Goal: Information Seeking & Learning: Learn about a topic

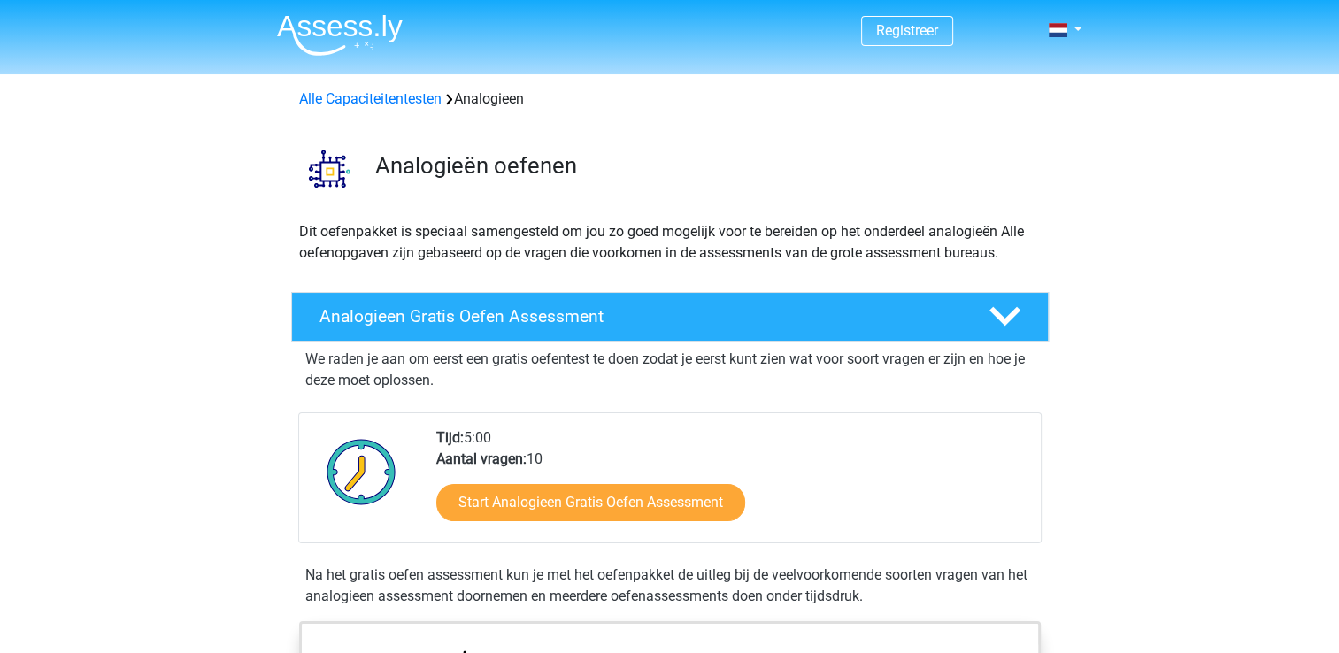
scroll to position [89, 0]
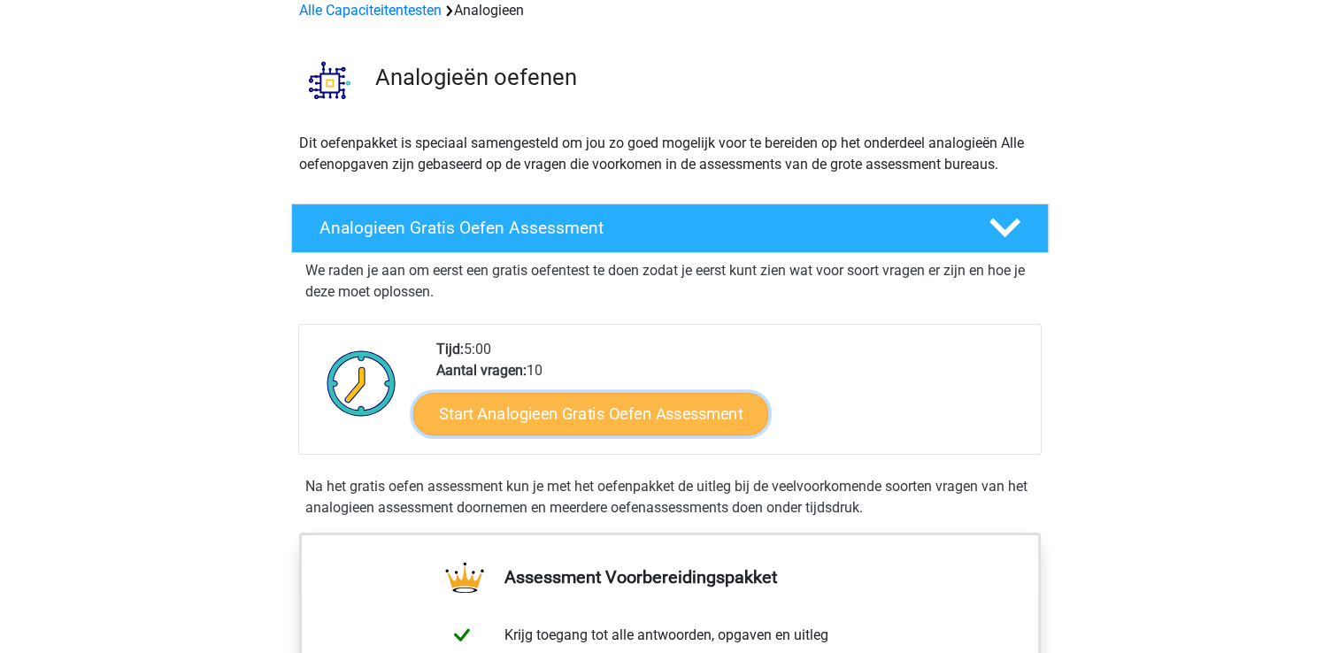
click at [540, 414] on link "Start Analogieen Gratis Oefen Assessment" at bounding box center [590, 413] width 355 height 42
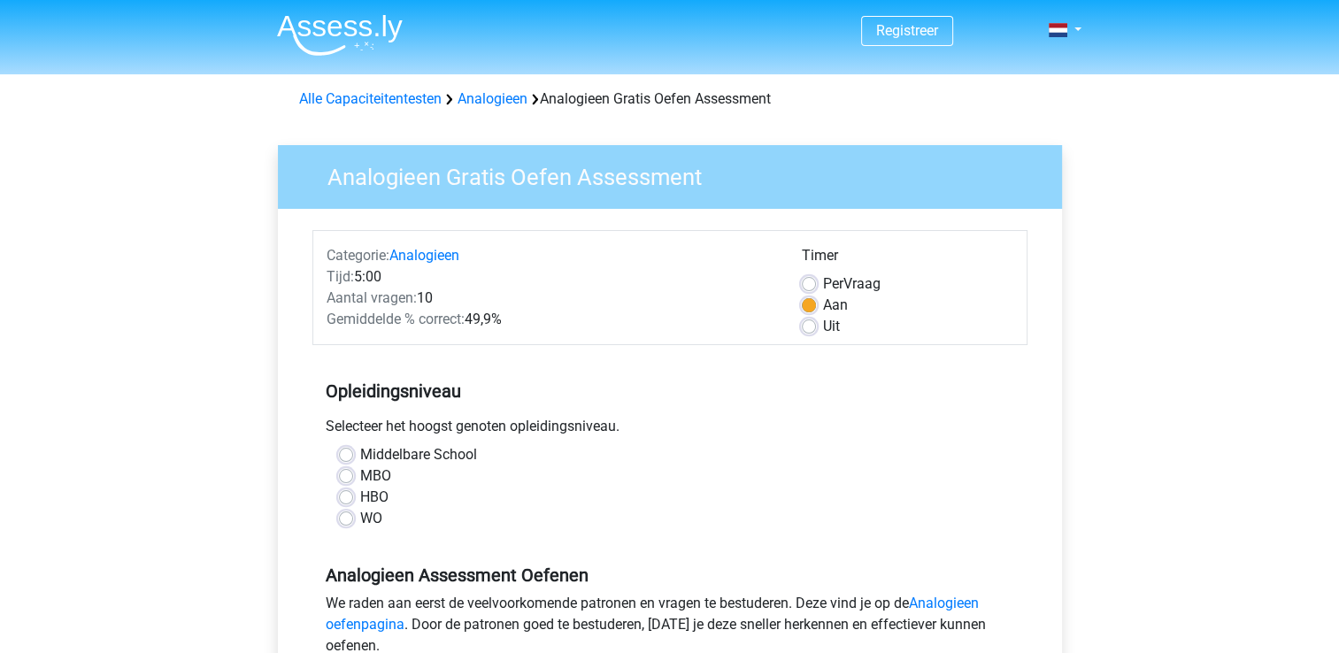
click at [360, 494] on label "HBO" at bounding box center [374, 497] width 28 height 21
click at [343, 494] on input "HBO" at bounding box center [346, 496] width 14 height 18
radio input "true"
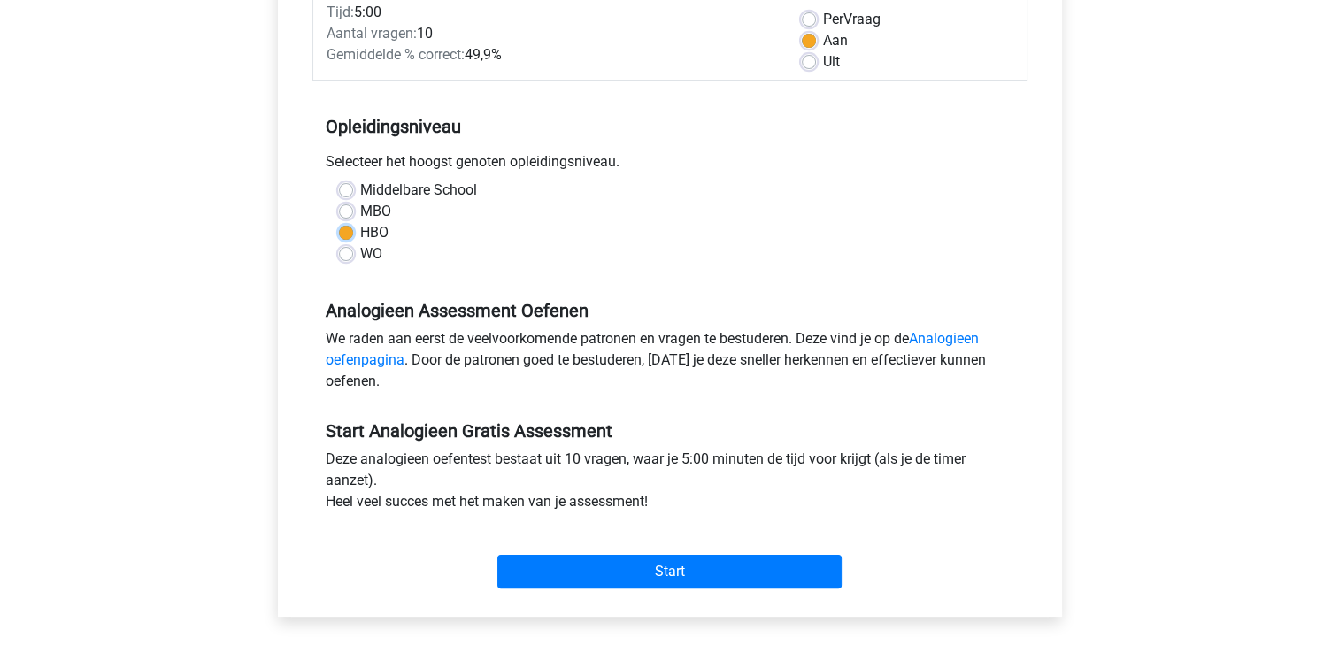
scroll to position [266, 0]
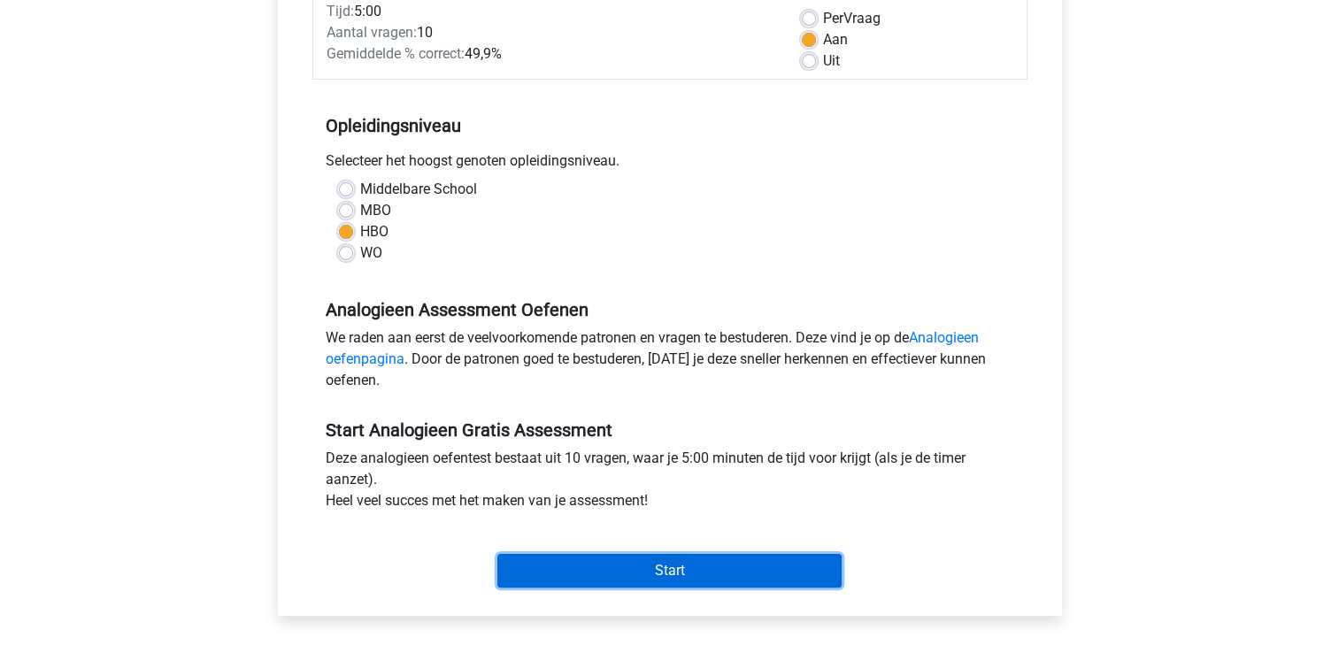
click at [685, 573] on input "Start" at bounding box center [670, 571] width 344 height 34
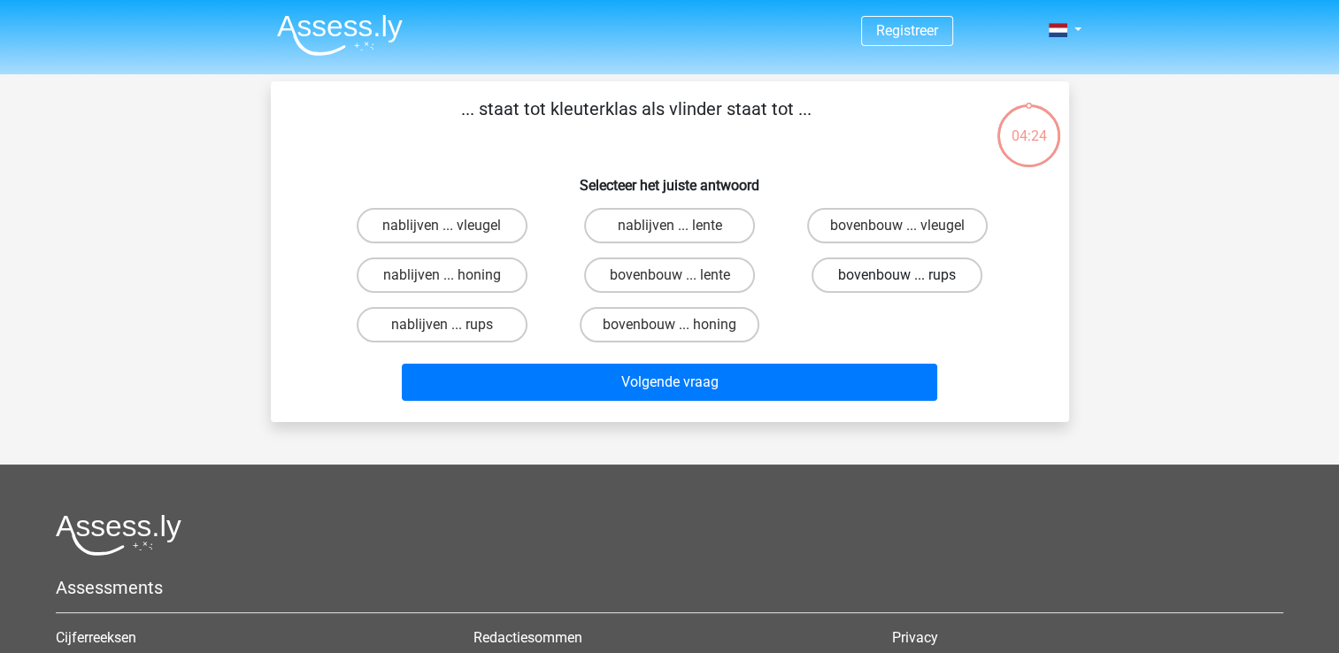
click at [862, 273] on label "bovenbouw ... rups" at bounding box center [897, 275] width 171 height 35
click at [898, 275] on input "bovenbouw ... rups" at bounding box center [904, 281] width 12 height 12
radio input "true"
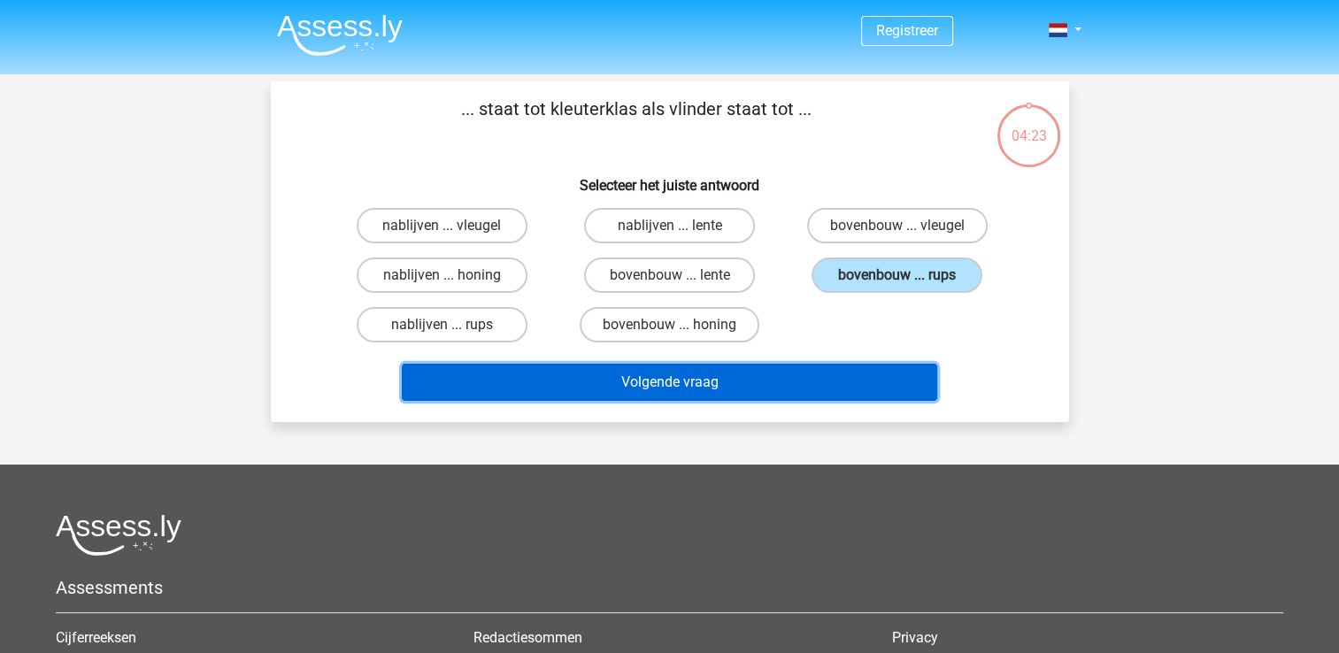
click at [643, 383] on button "Volgende vraag" at bounding box center [670, 382] width 536 height 37
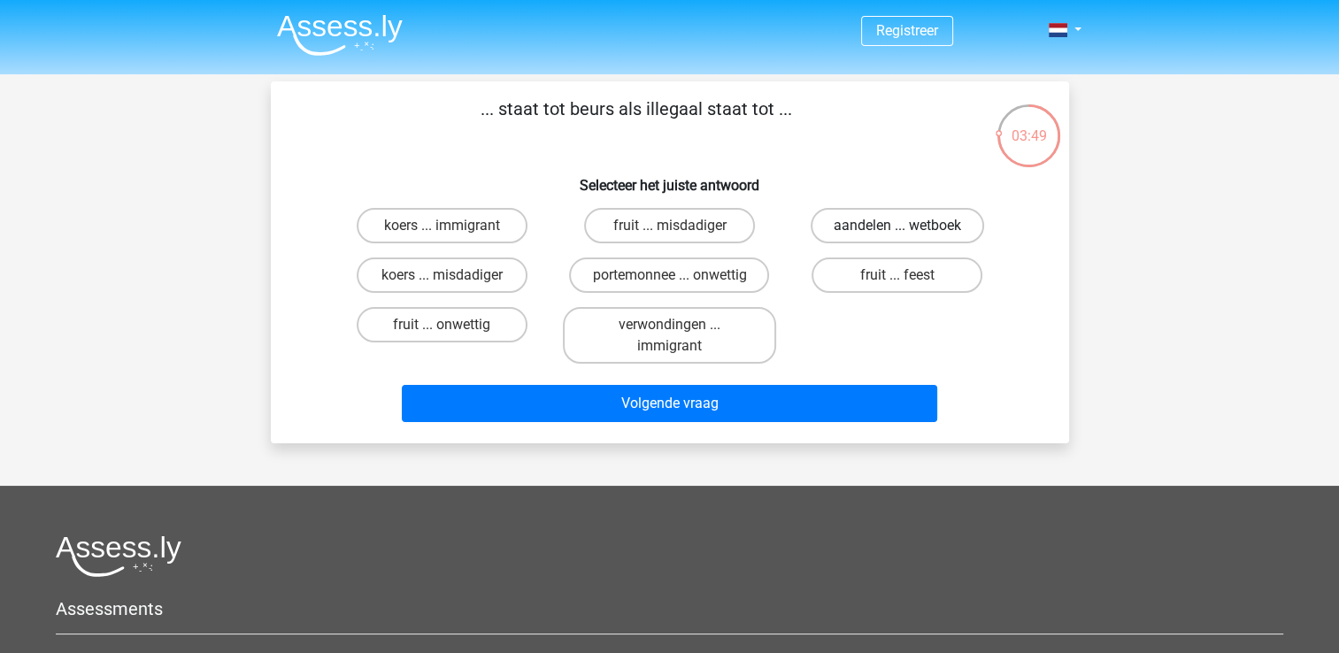
click at [846, 217] on label "aandelen ... wetboek" at bounding box center [898, 225] width 174 height 35
click at [898, 226] on input "aandelen ... wetboek" at bounding box center [904, 232] width 12 height 12
radio input "true"
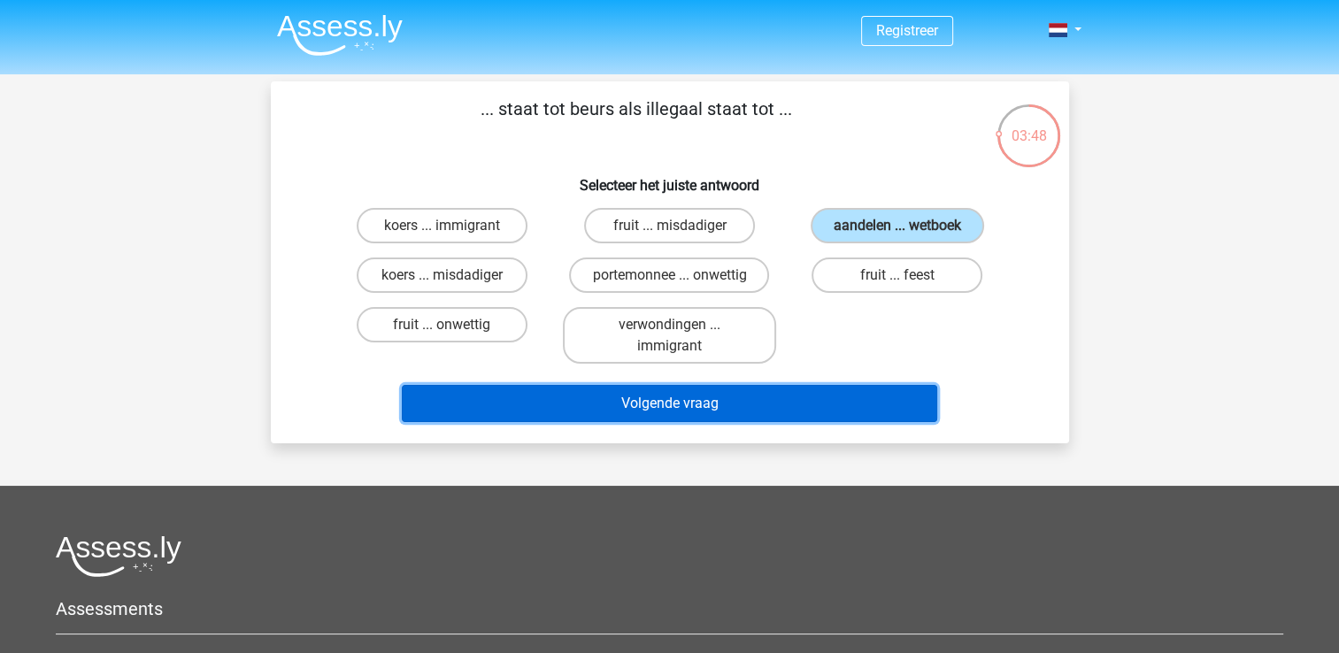
click at [681, 402] on button "Volgende vraag" at bounding box center [670, 403] width 536 height 37
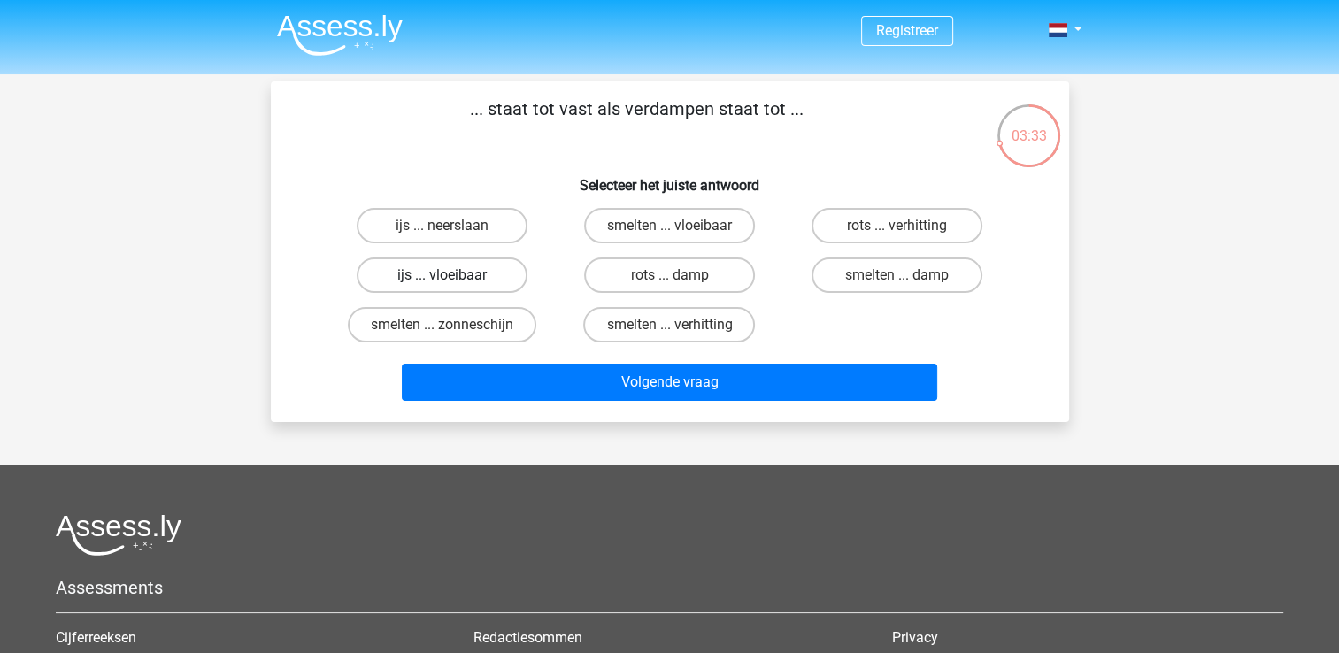
click at [425, 276] on label "ijs ... vloeibaar" at bounding box center [442, 275] width 171 height 35
click at [442, 276] on input "ijs ... vloeibaar" at bounding box center [448, 281] width 12 height 12
radio input "true"
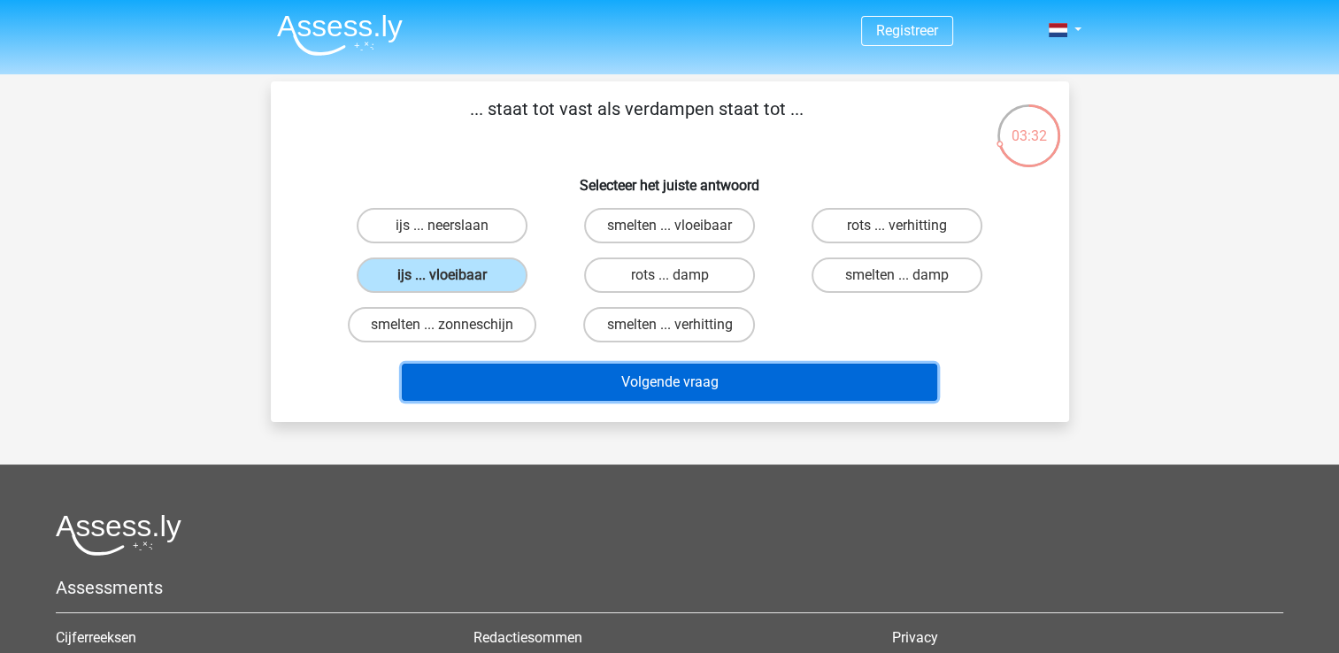
click at [544, 373] on button "Volgende vraag" at bounding box center [670, 382] width 536 height 37
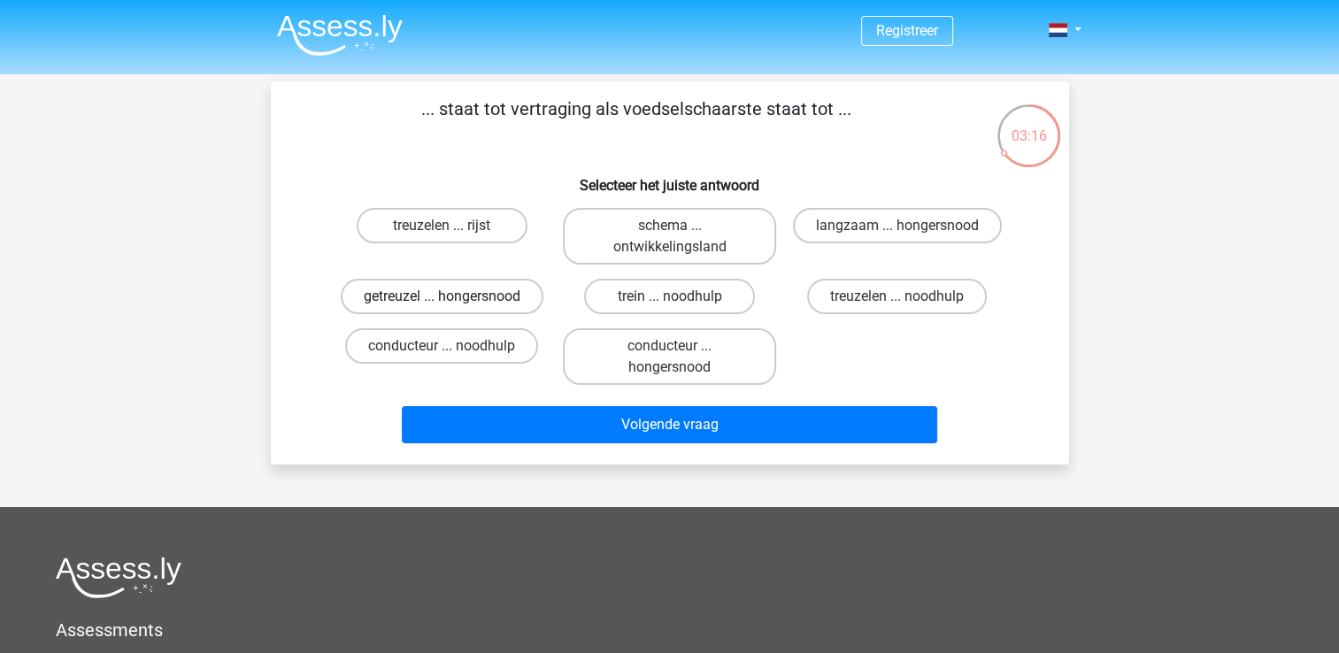
click at [428, 295] on label "getreuzel ... hongersnood" at bounding box center [442, 296] width 203 height 35
click at [442, 297] on input "getreuzel ... hongersnood" at bounding box center [448, 303] width 12 height 12
radio input "true"
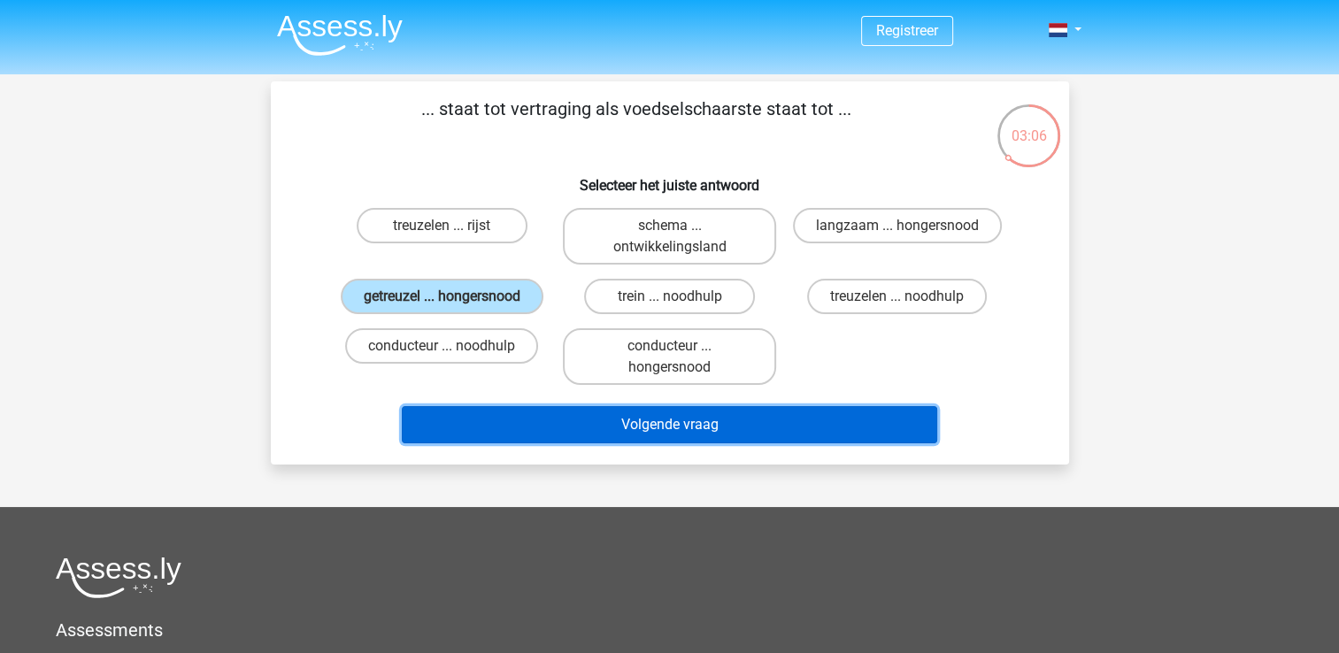
click at [560, 427] on button "Volgende vraag" at bounding box center [670, 424] width 536 height 37
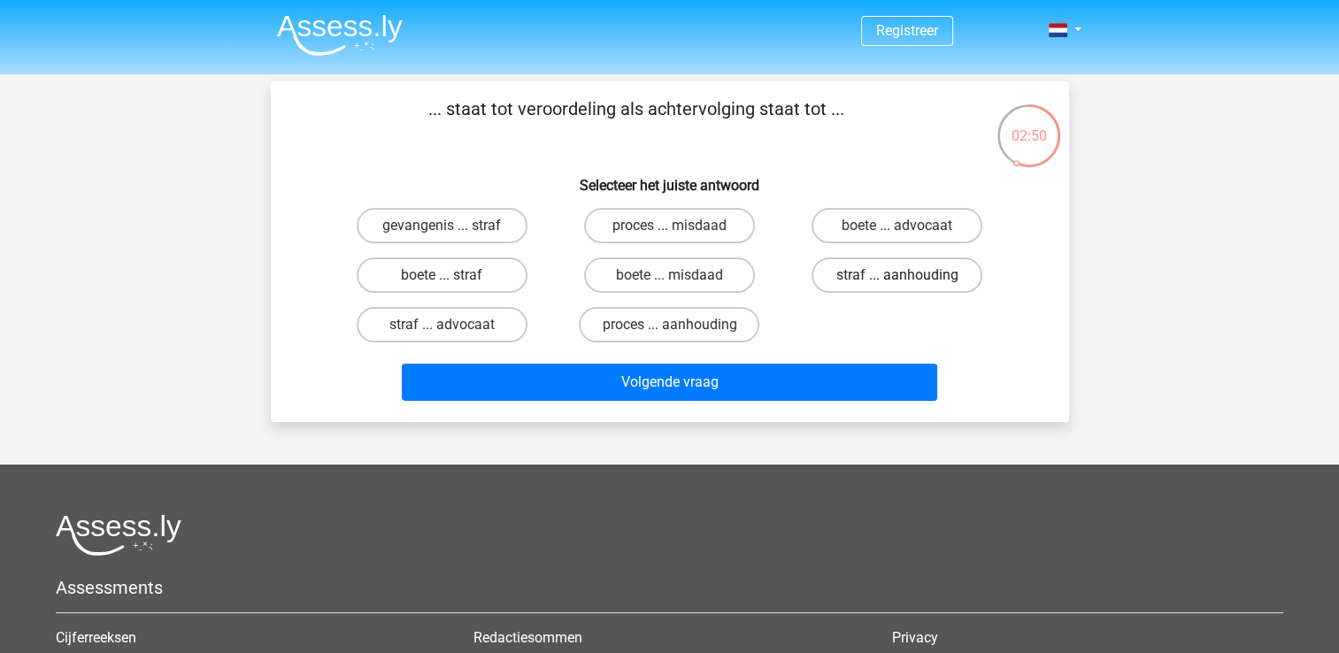
click at [915, 284] on label "straf ... aanhouding" at bounding box center [897, 275] width 171 height 35
click at [909, 284] on input "straf ... aanhouding" at bounding box center [904, 281] width 12 height 12
radio input "true"
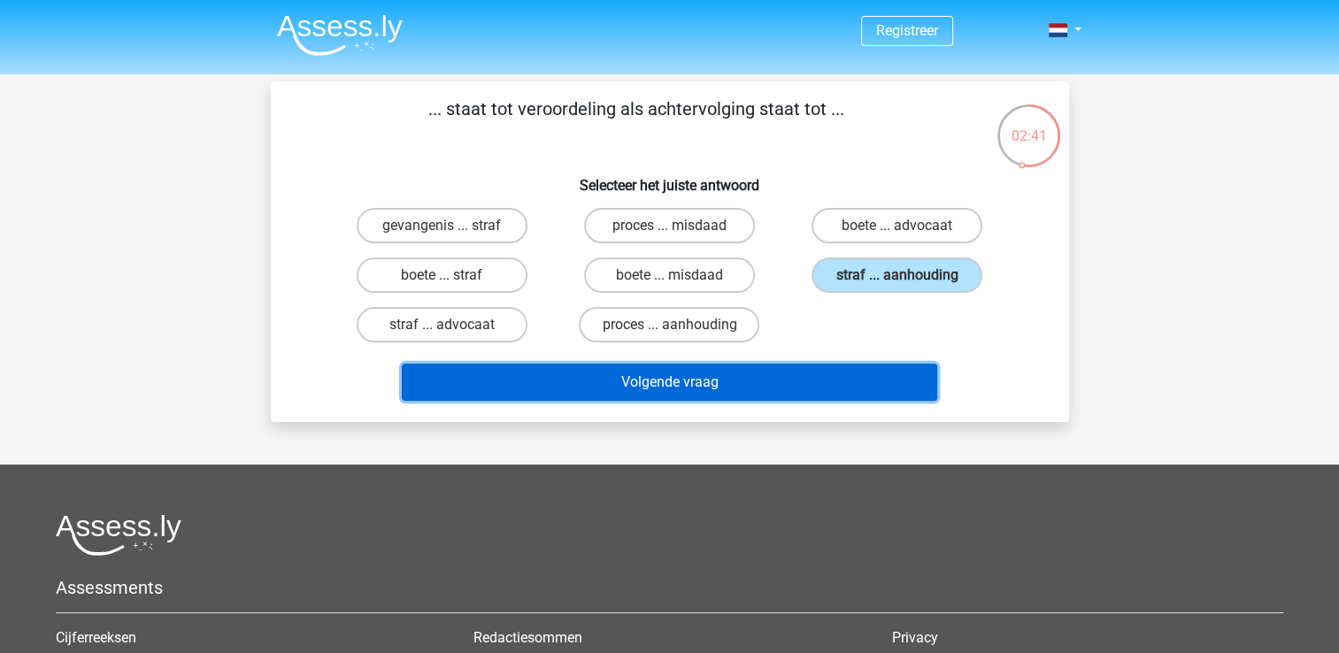
click at [665, 390] on button "Volgende vraag" at bounding box center [670, 382] width 536 height 37
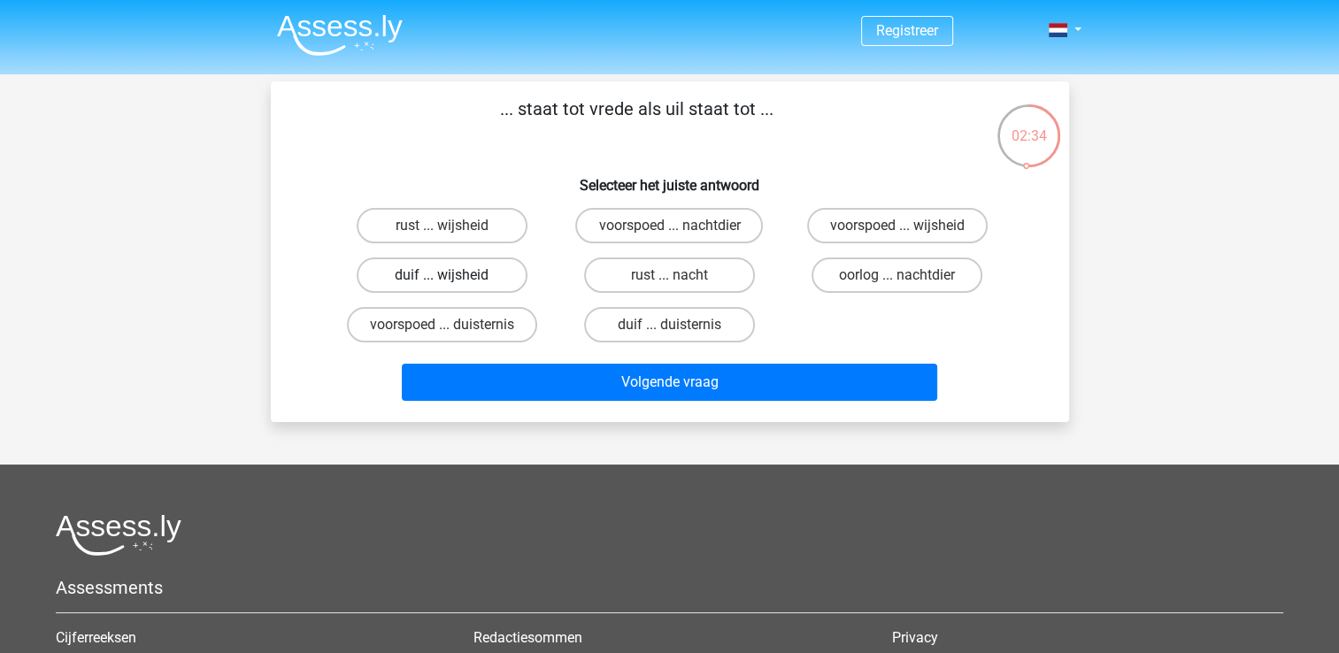
click at [457, 277] on label "duif ... wijsheid" at bounding box center [442, 275] width 171 height 35
click at [453, 277] on input "duif ... wijsheid" at bounding box center [448, 281] width 12 height 12
radio input "true"
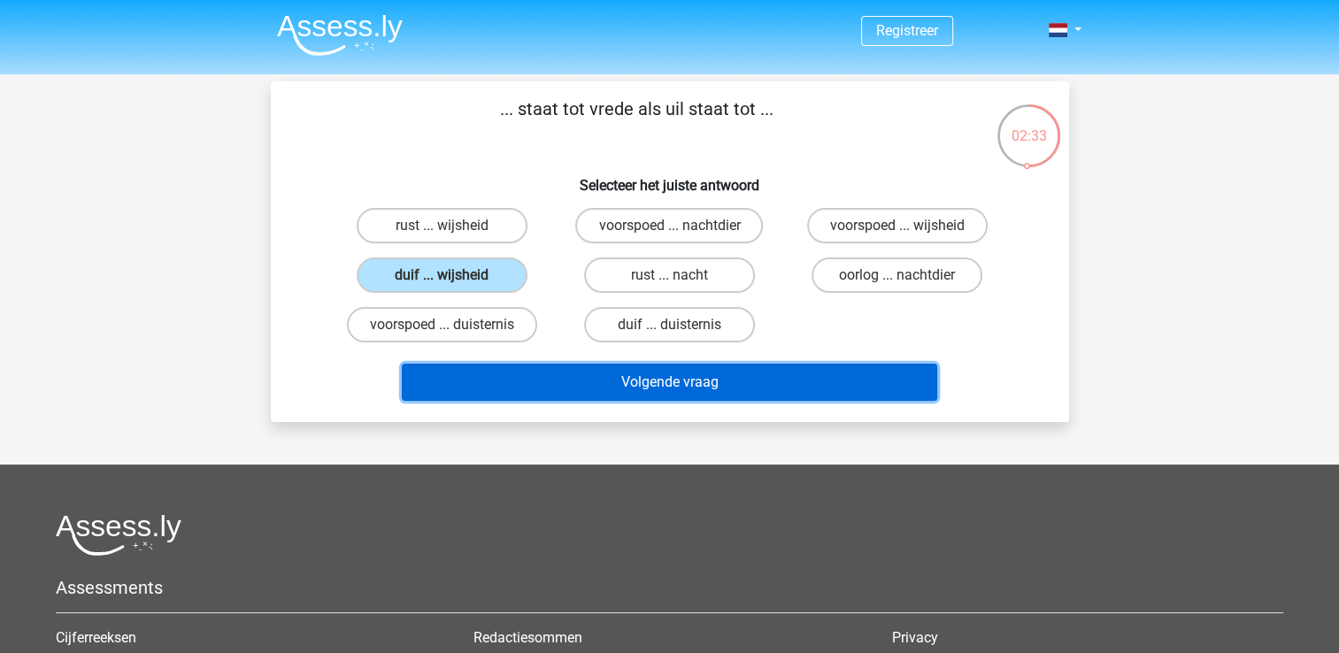
click at [597, 374] on button "Volgende vraag" at bounding box center [670, 382] width 536 height 37
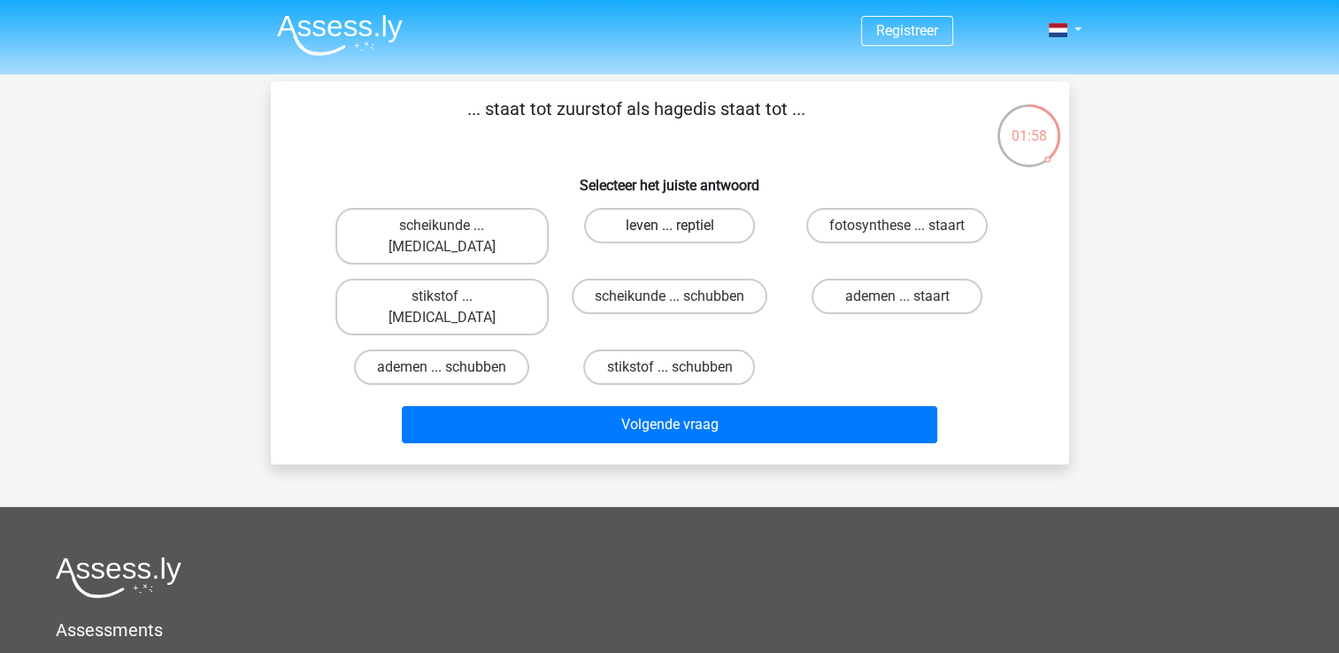
click at [684, 227] on label "leven ... reptiel" at bounding box center [669, 225] width 171 height 35
click at [681, 227] on input "leven ... reptiel" at bounding box center [675, 232] width 12 height 12
radio input "true"
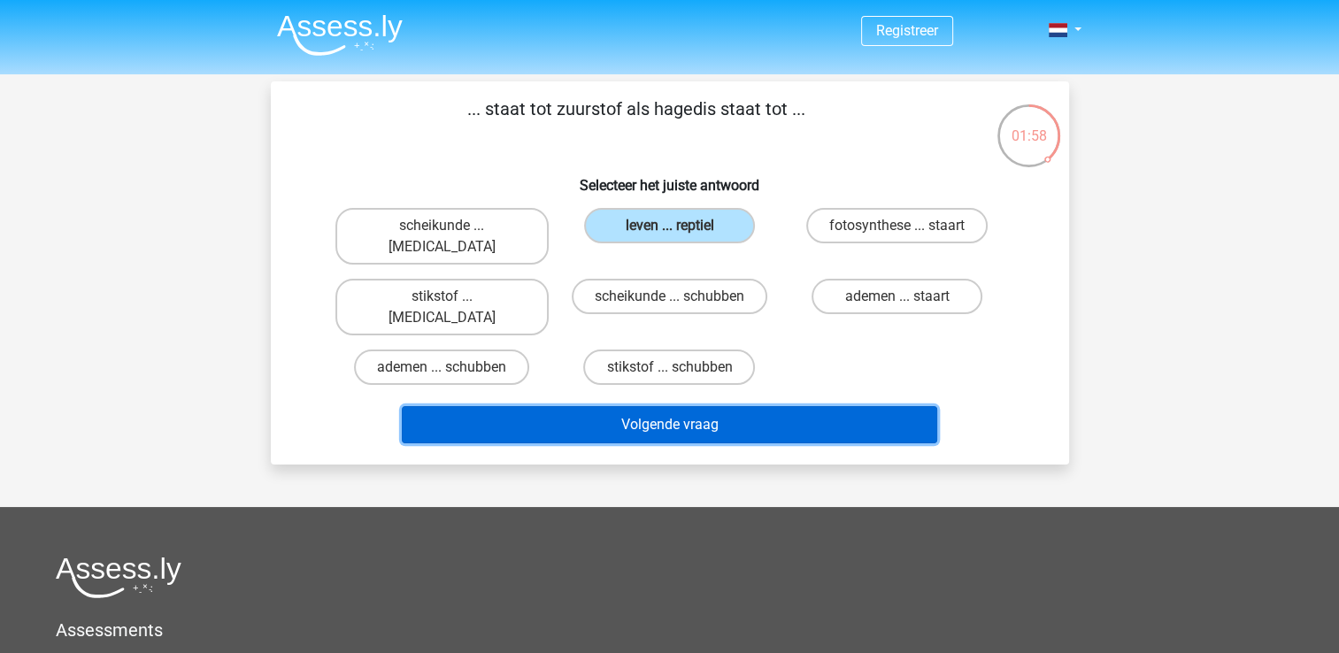
click at [683, 406] on button "Volgende vraag" at bounding box center [670, 424] width 536 height 37
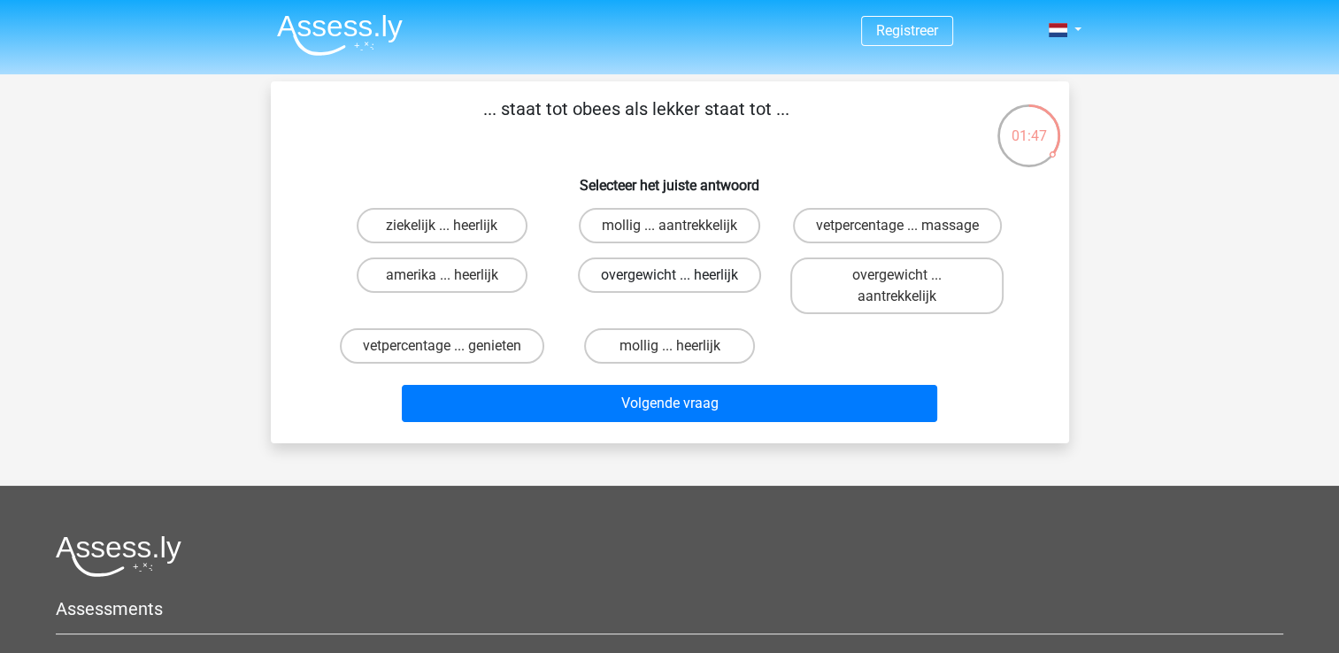
click at [641, 275] on label "overgewicht ... heerlijk" at bounding box center [669, 275] width 183 height 35
click at [669, 275] on input "overgewicht ... heerlijk" at bounding box center [675, 281] width 12 height 12
radio input "true"
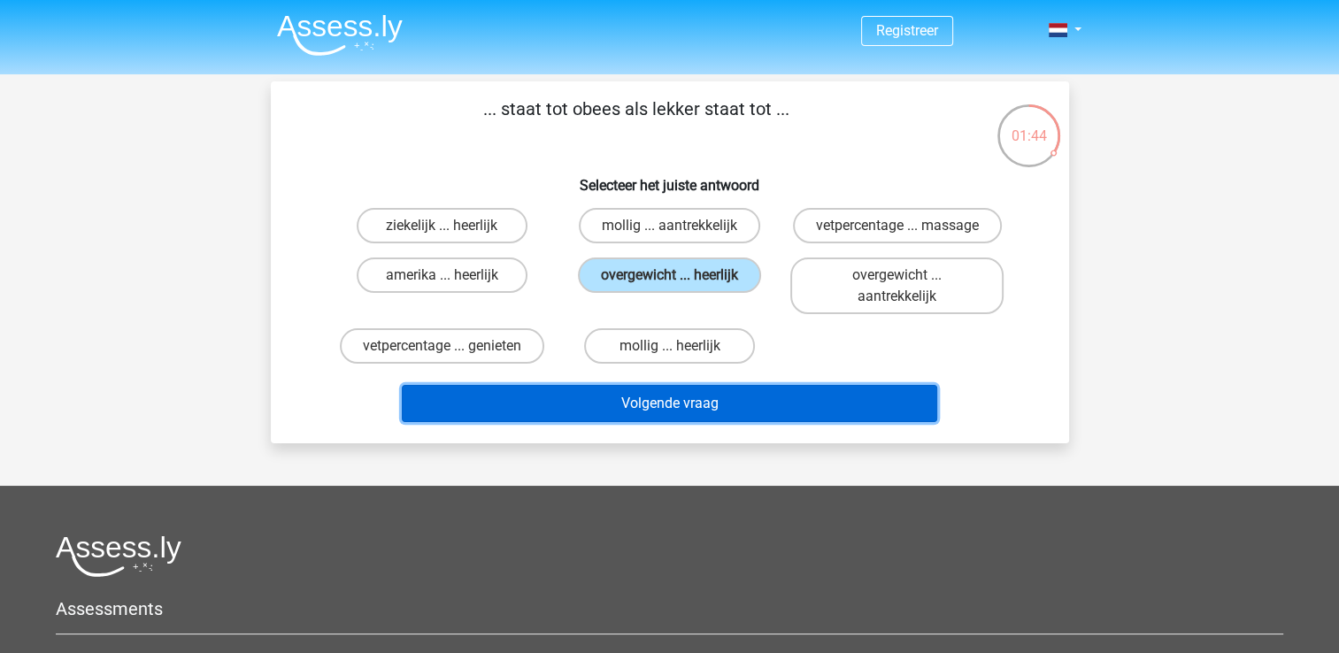
click at [626, 396] on button "Volgende vraag" at bounding box center [670, 403] width 536 height 37
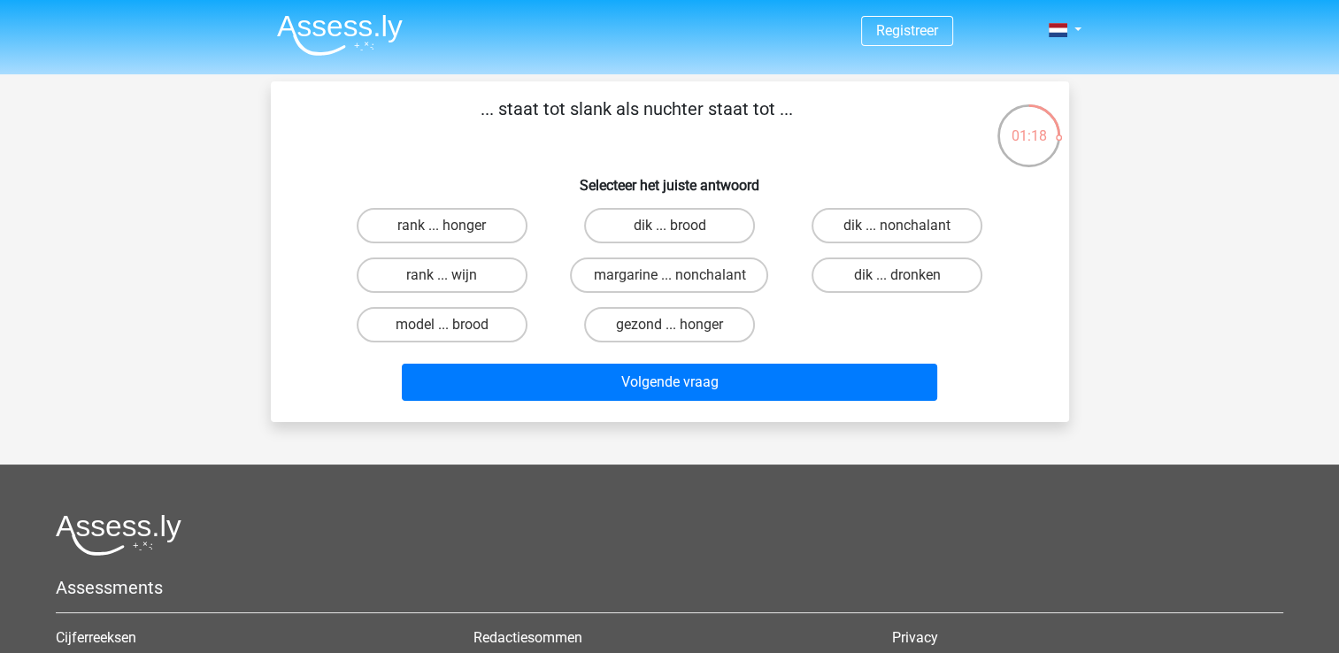
click at [549, 233] on div "dik ... nonchalant" at bounding box center [442, 225] width 213 height 35
click at [921, 223] on label "dik ... nonchalant" at bounding box center [897, 225] width 171 height 35
click at [909, 226] on input "dik ... nonchalant" at bounding box center [904, 232] width 12 height 12
radio input "true"
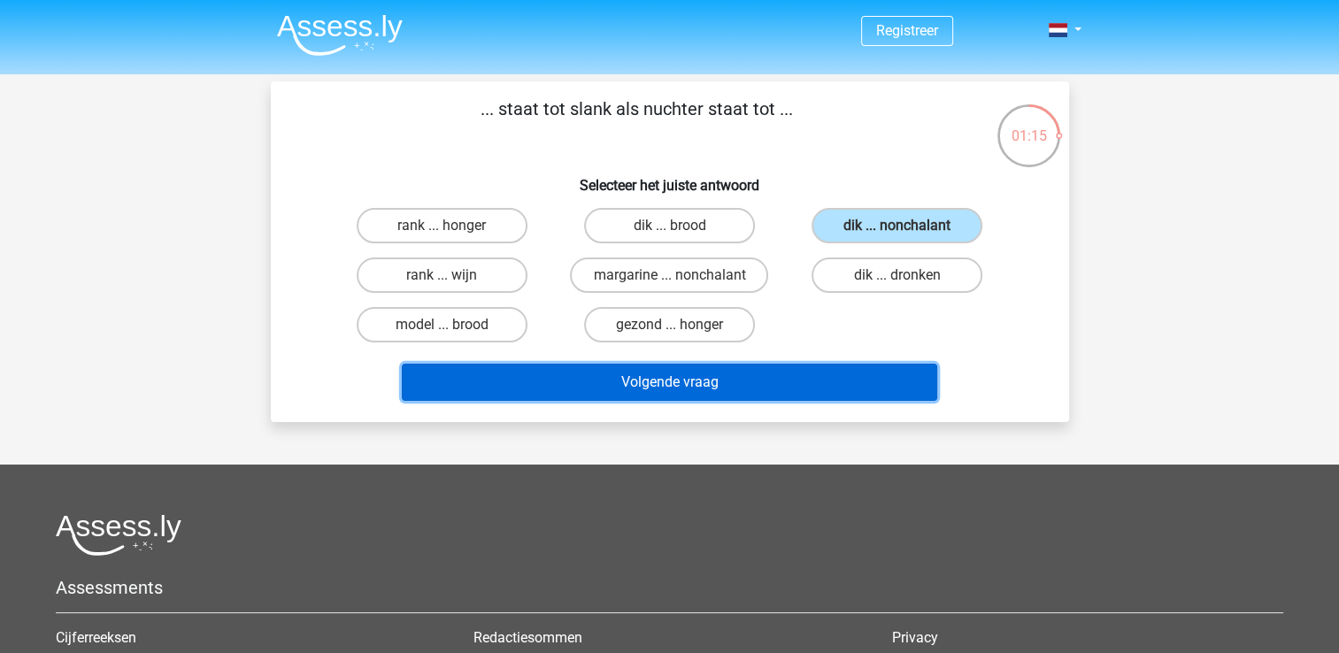
click at [621, 386] on button "Volgende vraag" at bounding box center [670, 382] width 536 height 37
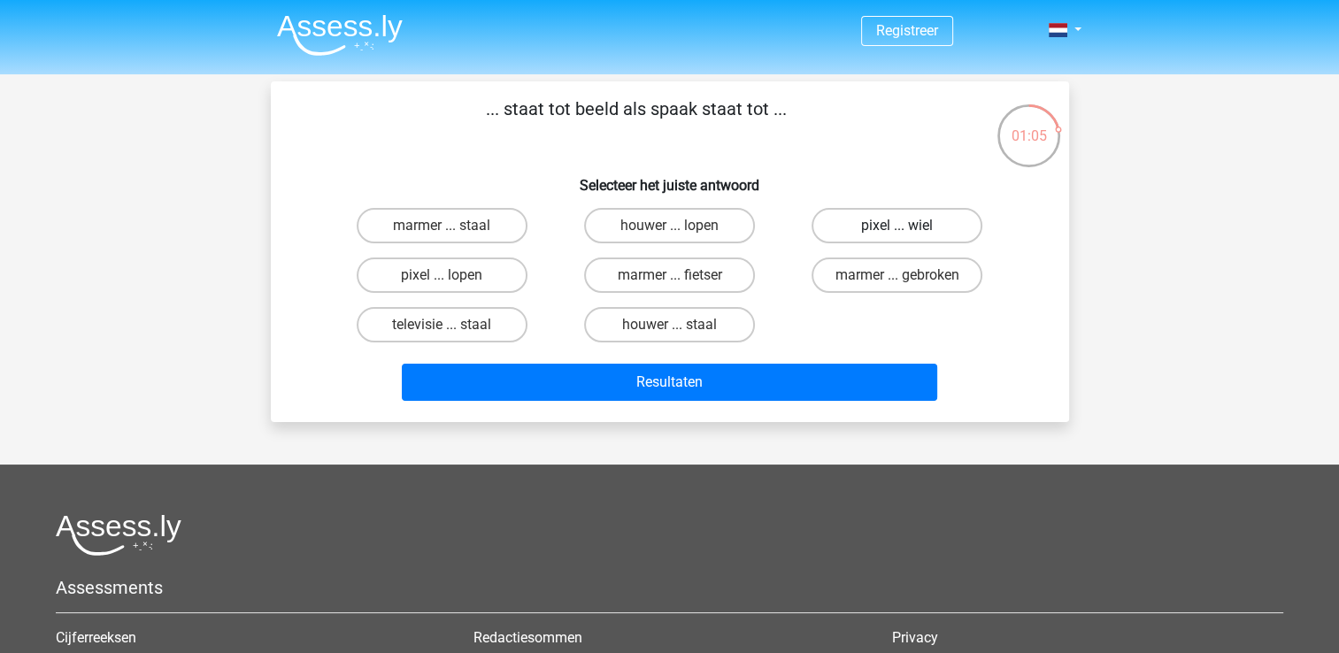
click at [860, 232] on label "pixel ... wiel" at bounding box center [897, 225] width 171 height 35
click at [898, 232] on input "pixel ... wiel" at bounding box center [904, 232] width 12 height 12
radio input "true"
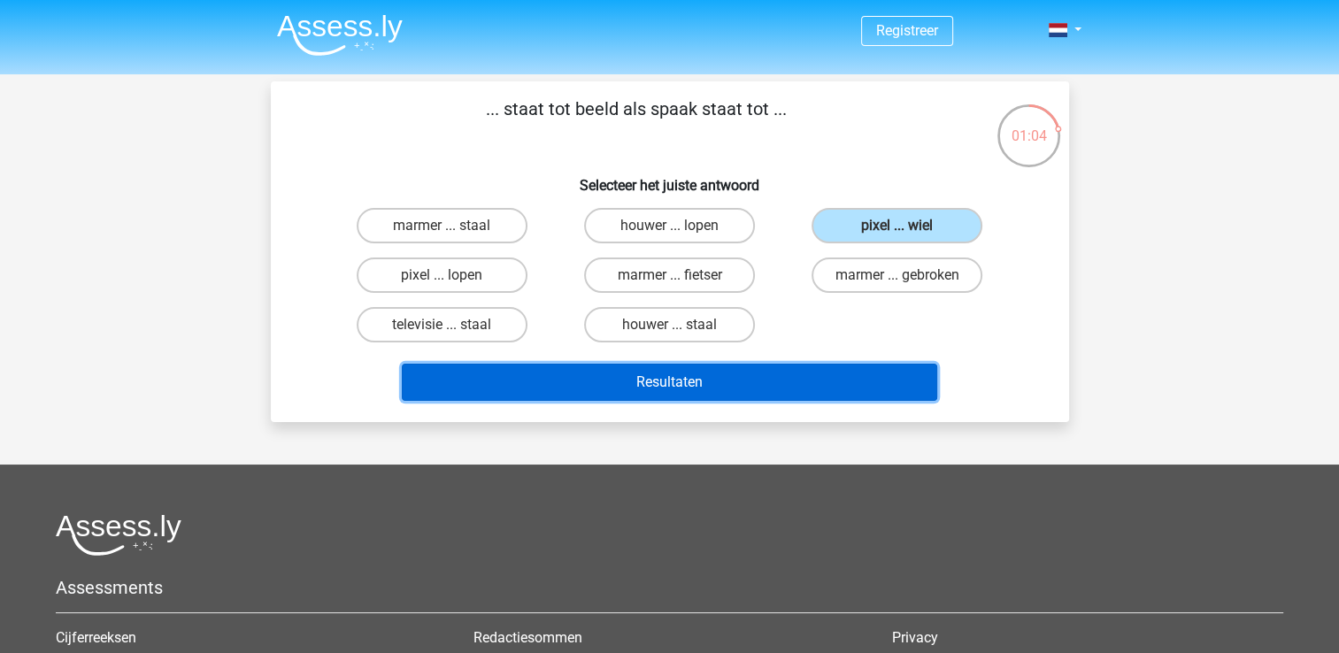
click at [644, 394] on button "Resultaten" at bounding box center [670, 382] width 536 height 37
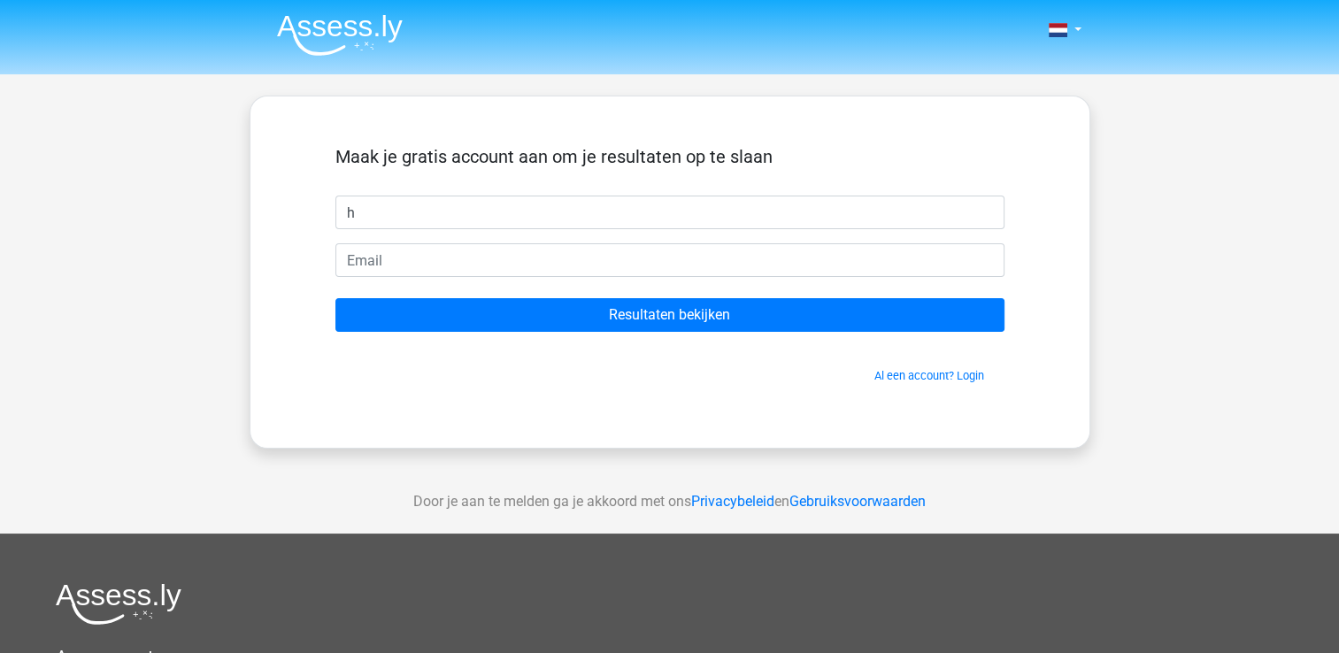
type input "h"
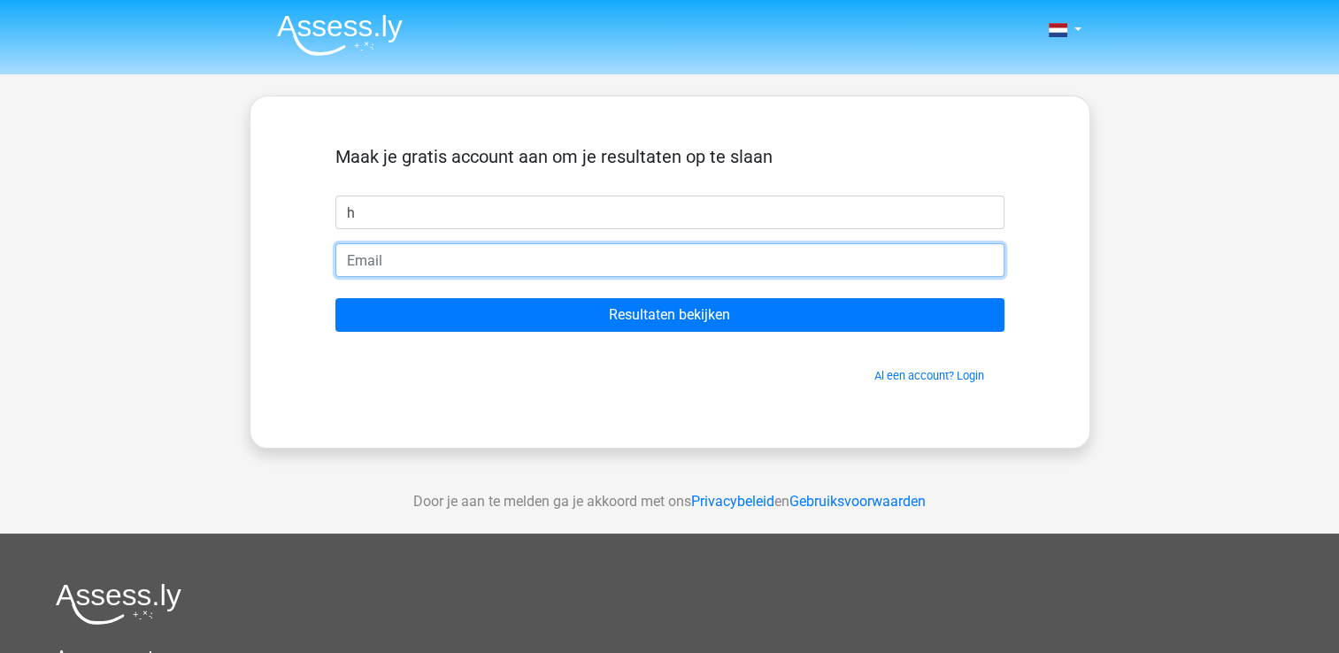
click at [508, 264] on input "email" at bounding box center [670, 260] width 669 height 34
type input "hvdbosch85@gmail.com"
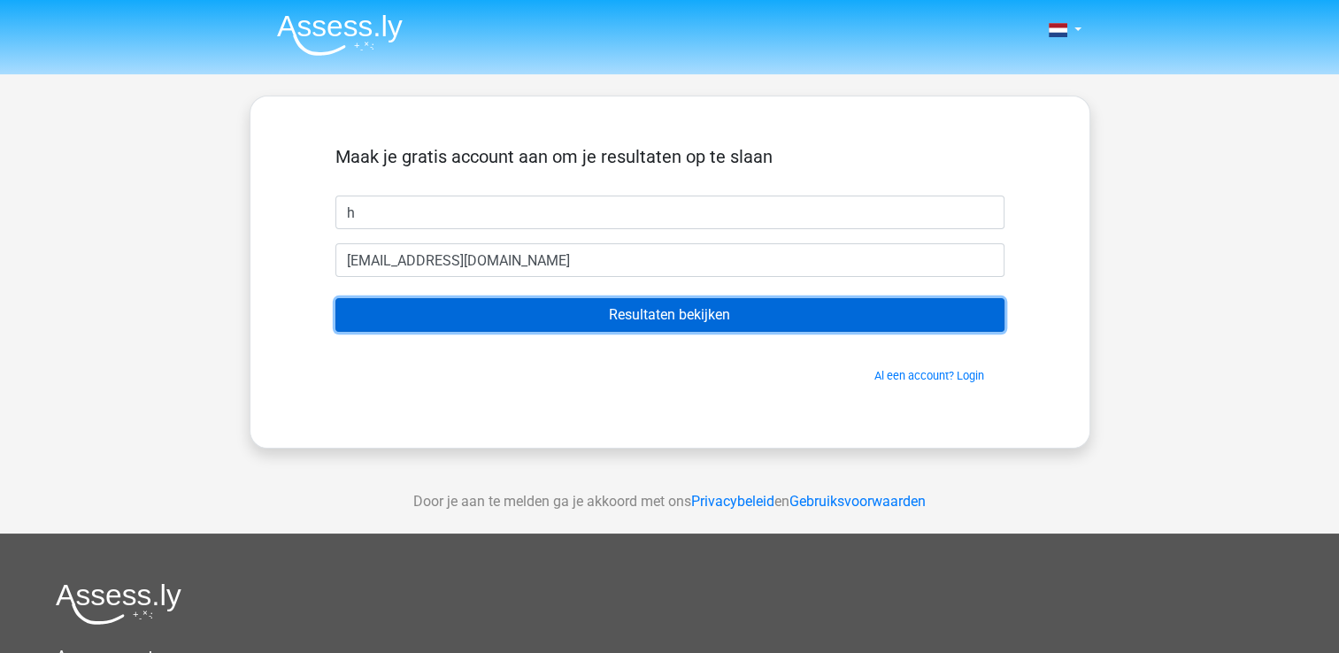
click at [597, 319] on input "Resultaten bekijken" at bounding box center [670, 315] width 669 height 34
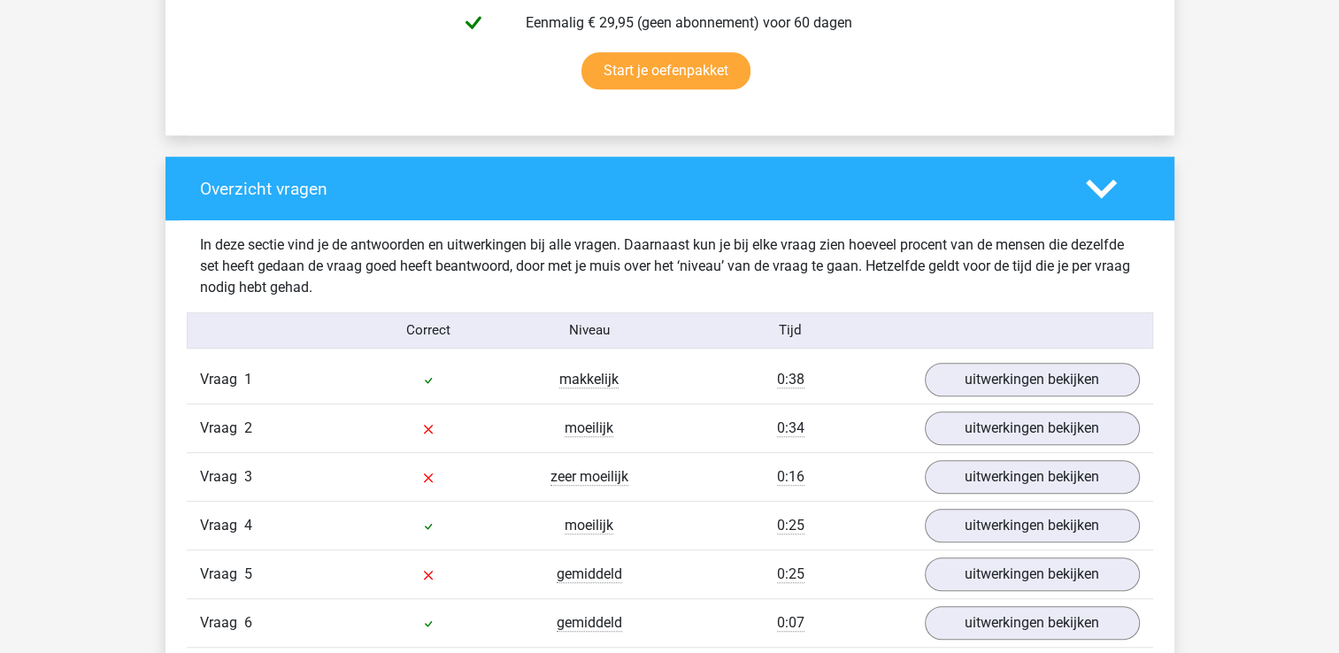
scroll to position [1151, 0]
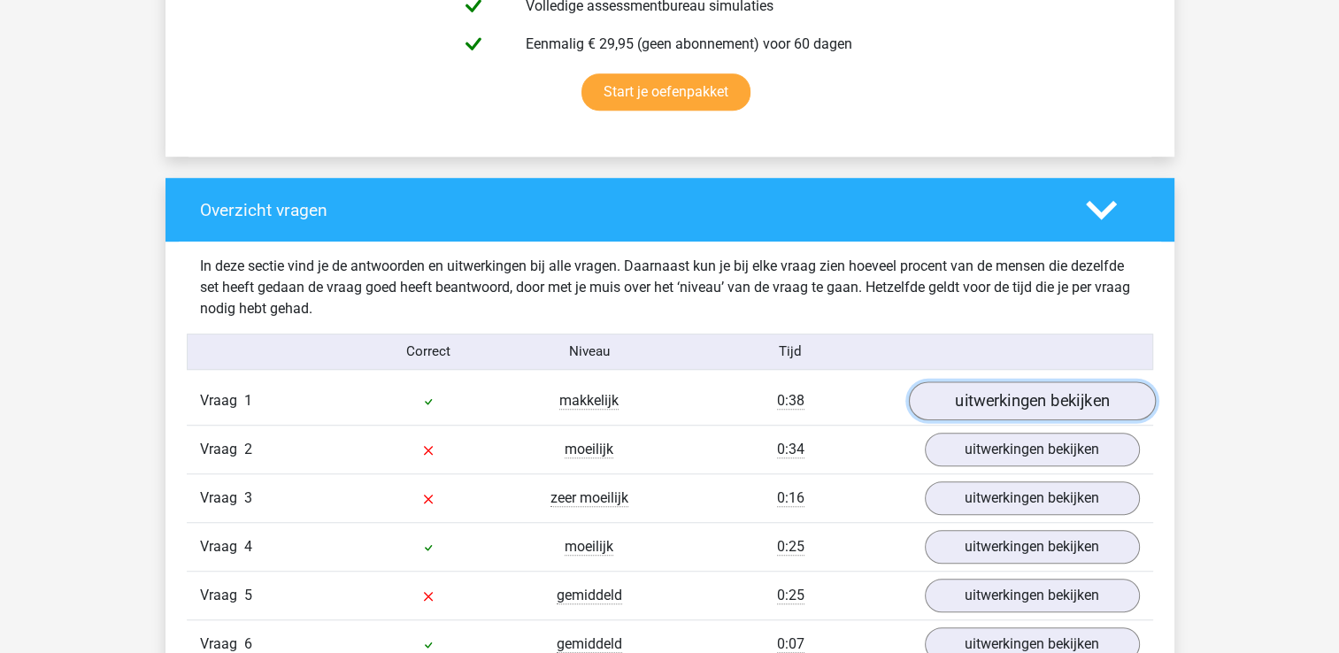
click at [995, 402] on link "uitwerkingen bekijken" at bounding box center [1031, 401] width 247 height 39
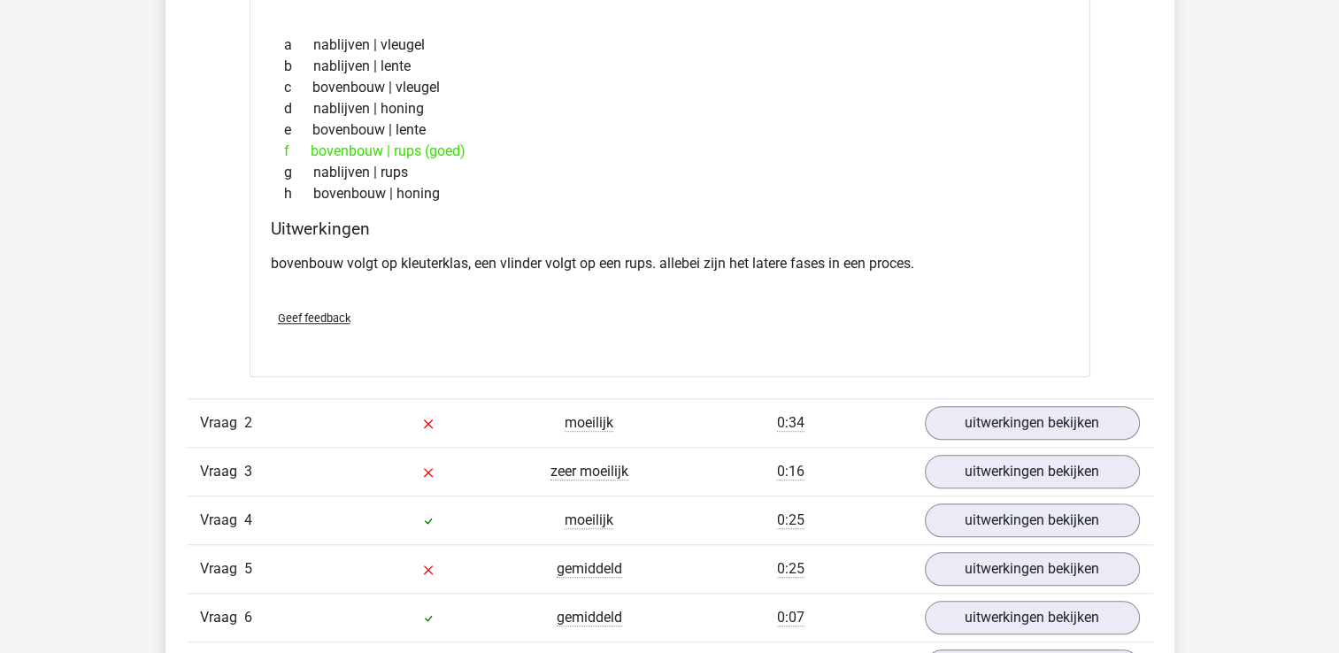
scroll to position [1682, 0]
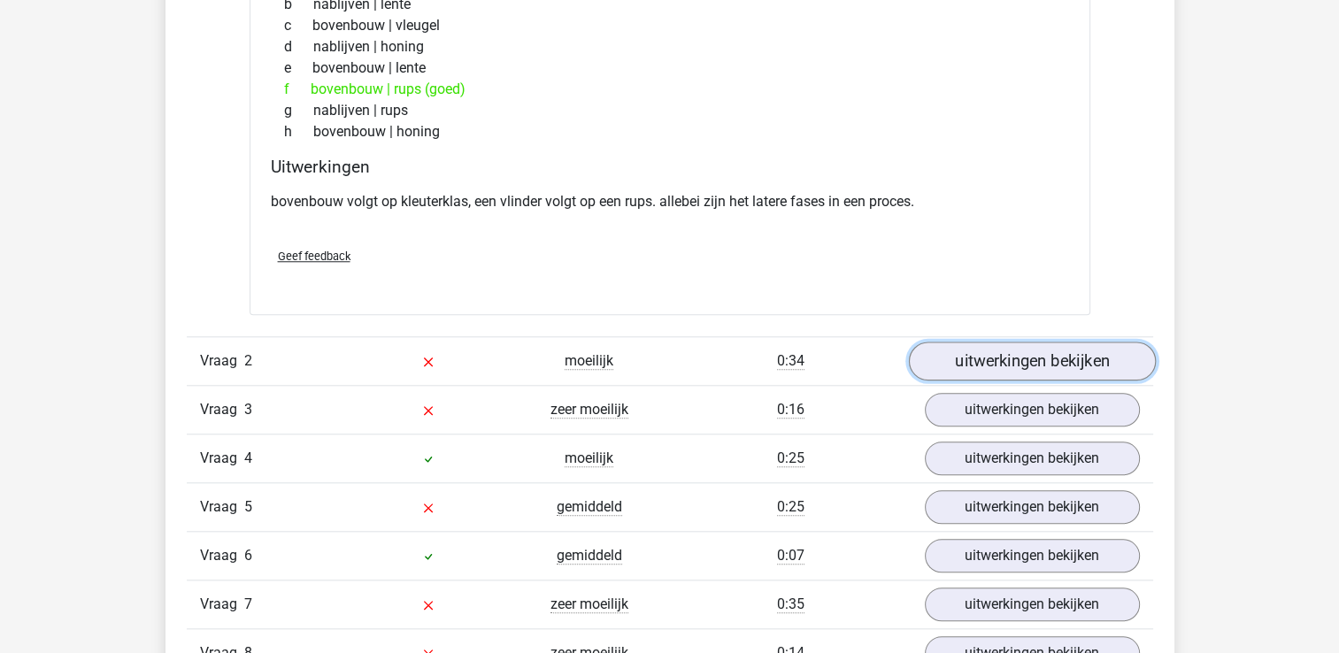
click at [1049, 363] on link "uitwerkingen bekijken" at bounding box center [1031, 361] width 247 height 39
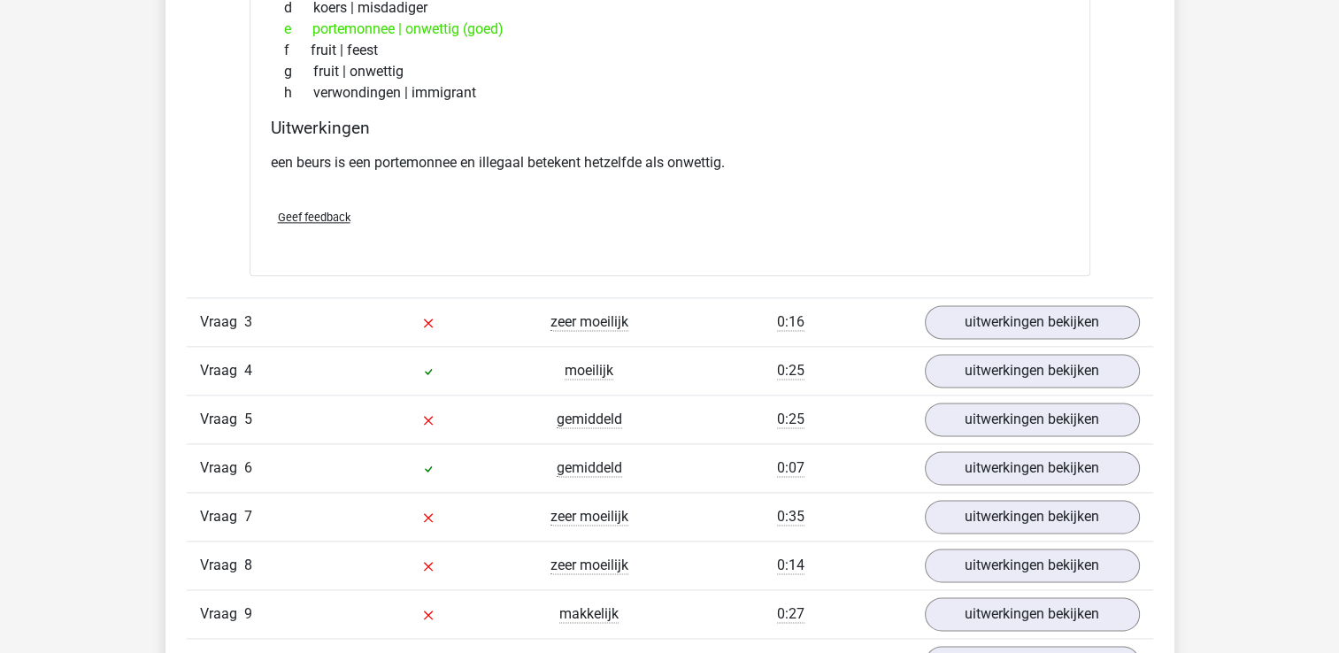
scroll to position [2213, 0]
click at [947, 313] on link "uitwerkingen bekijken" at bounding box center [1031, 322] width 247 height 39
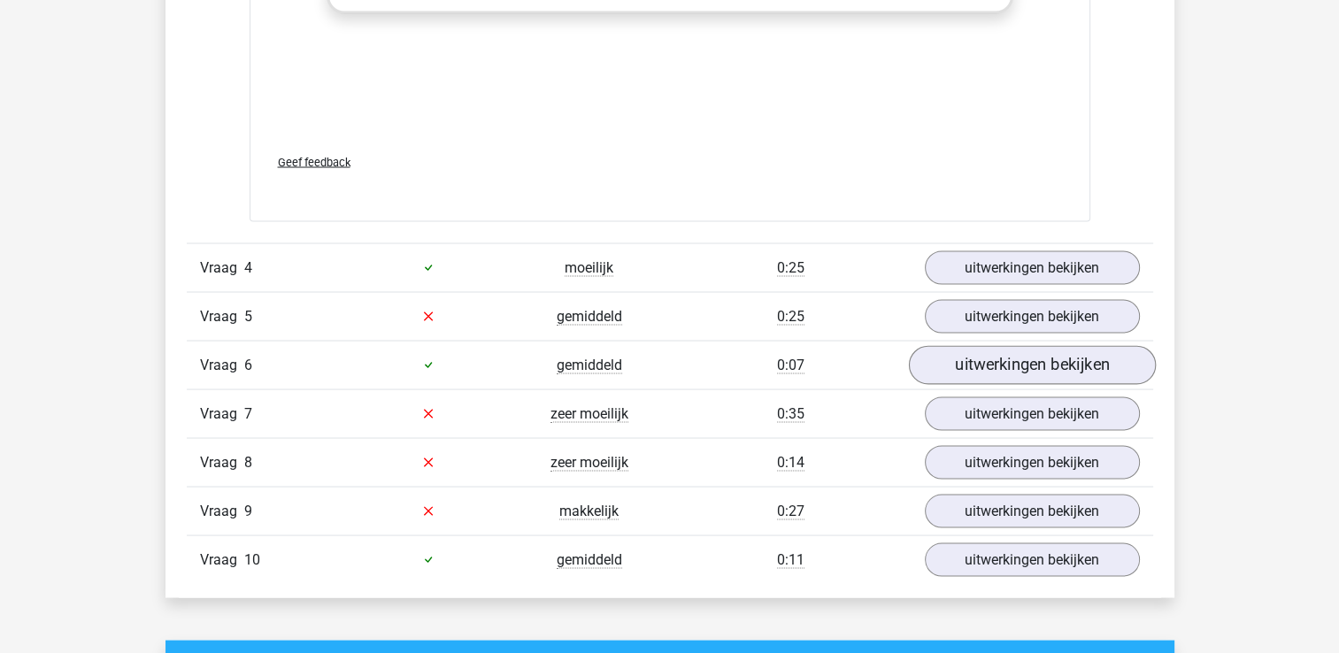
scroll to position [3276, 0]
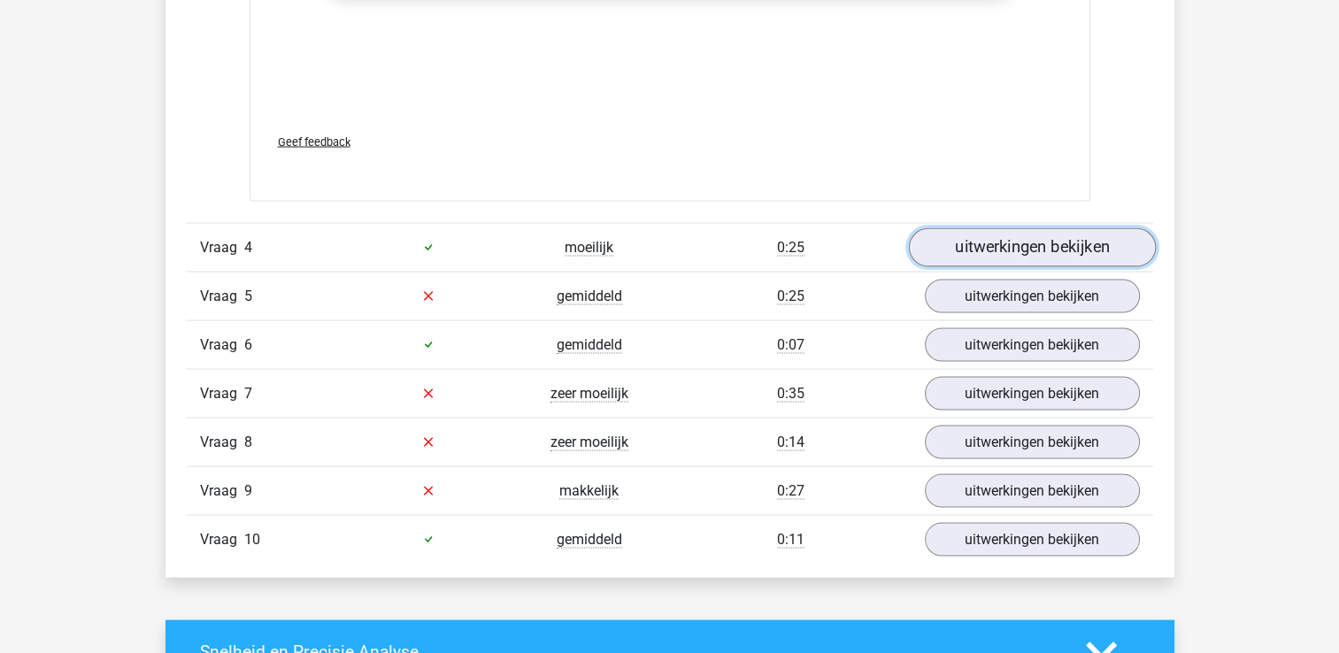
click at [1018, 246] on link "uitwerkingen bekijken" at bounding box center [1031, 247] width 247 height 39
